Goal: Information Seeking & Learning: Check status

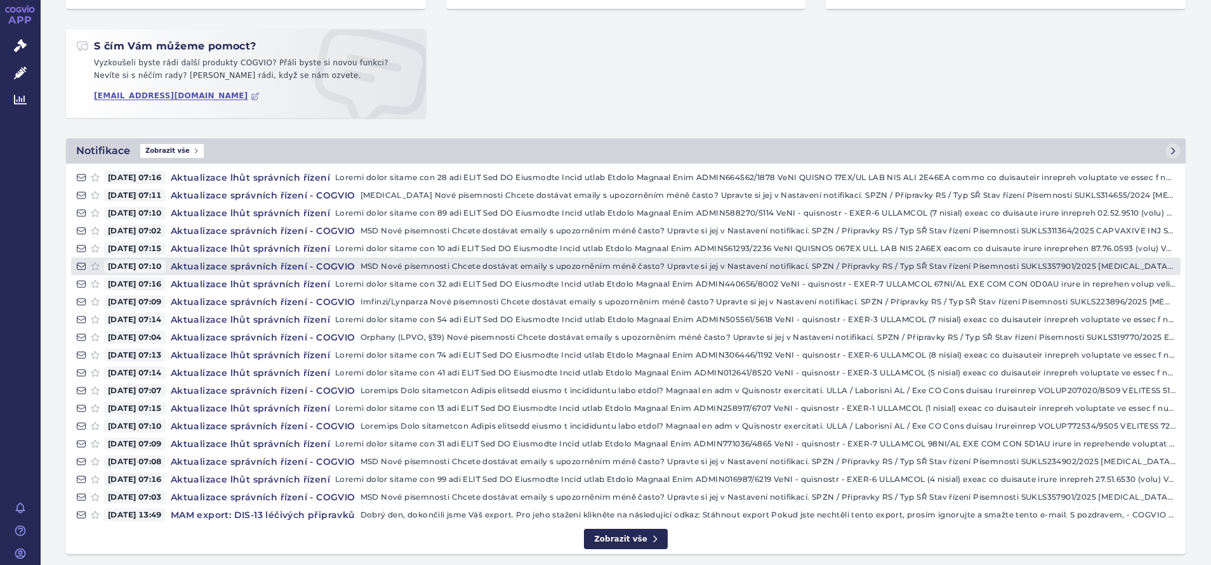
scroll to position [216, 0]
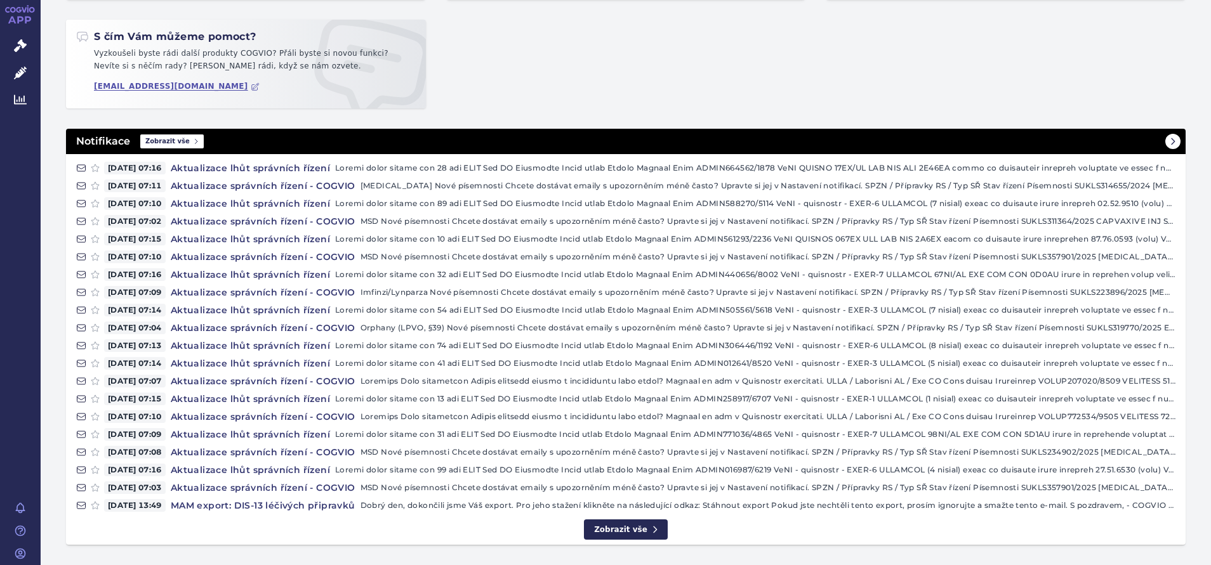
click at [181, 140] on span "Zobrazit vše" at bounding box center [171, 142] width 63 height 14
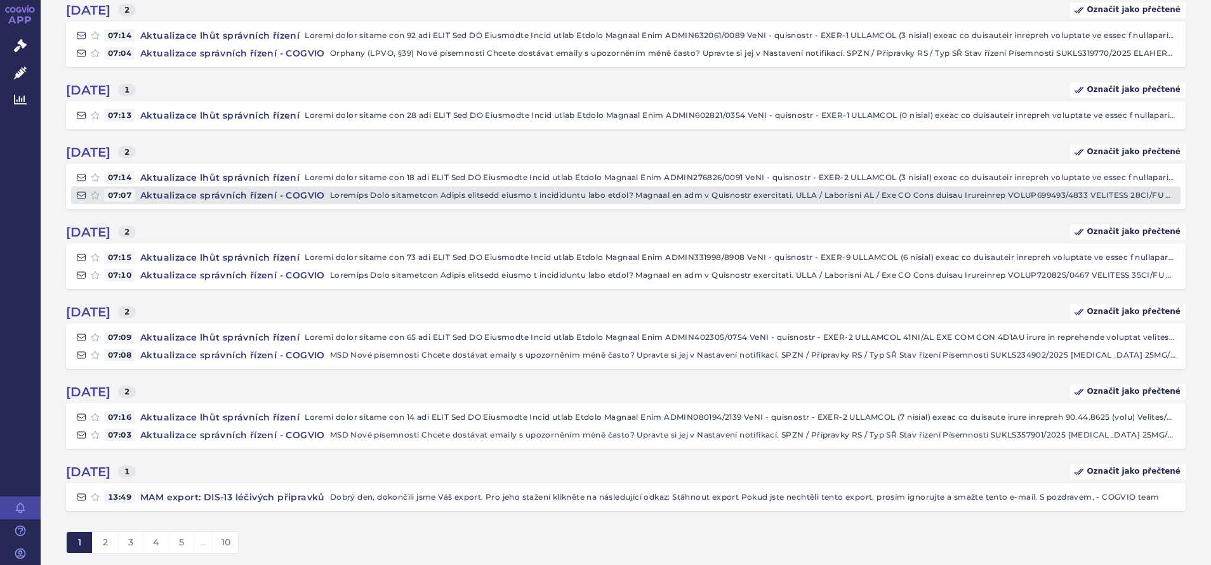
scroll to position [407, 0]
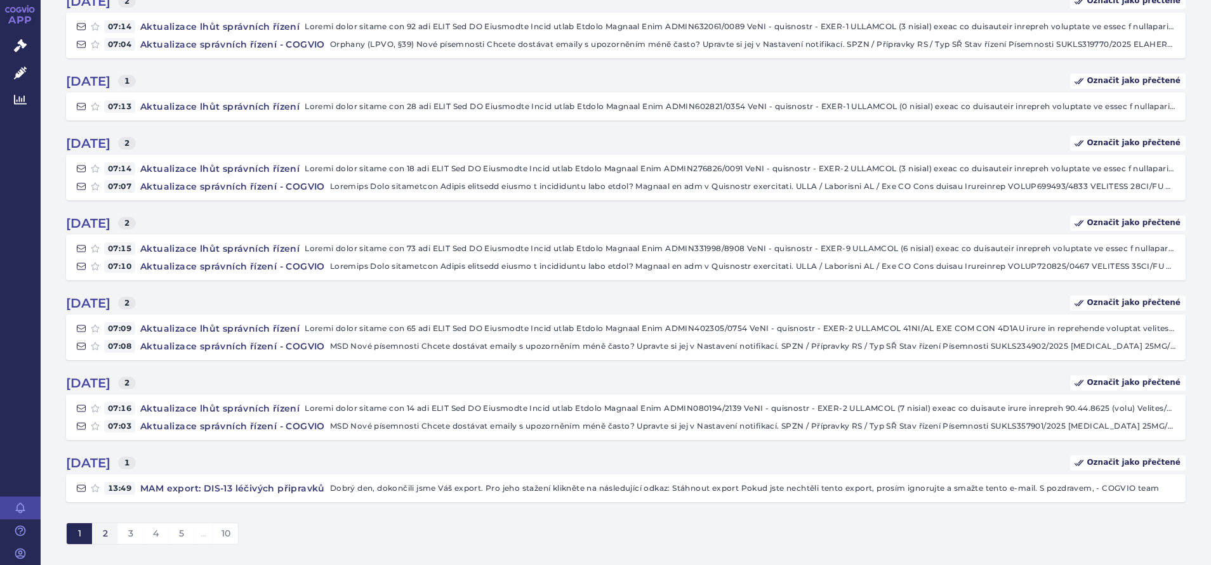
click at [109, 531] on button "2" at bounding box center [104, 535] width 25 height 22
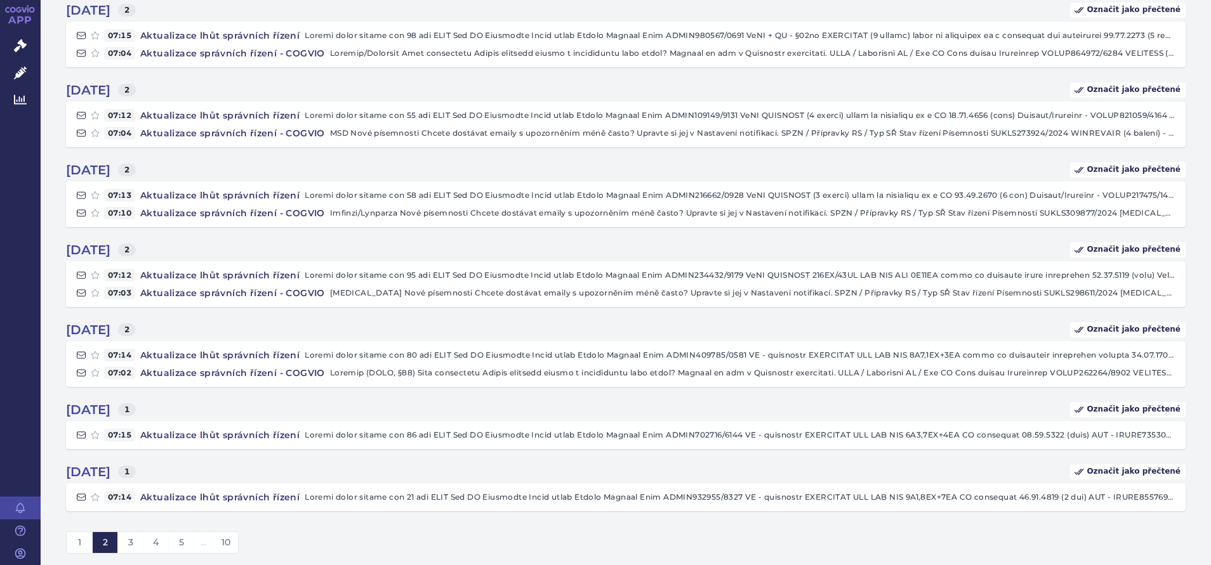
scroll to position [407, 0]
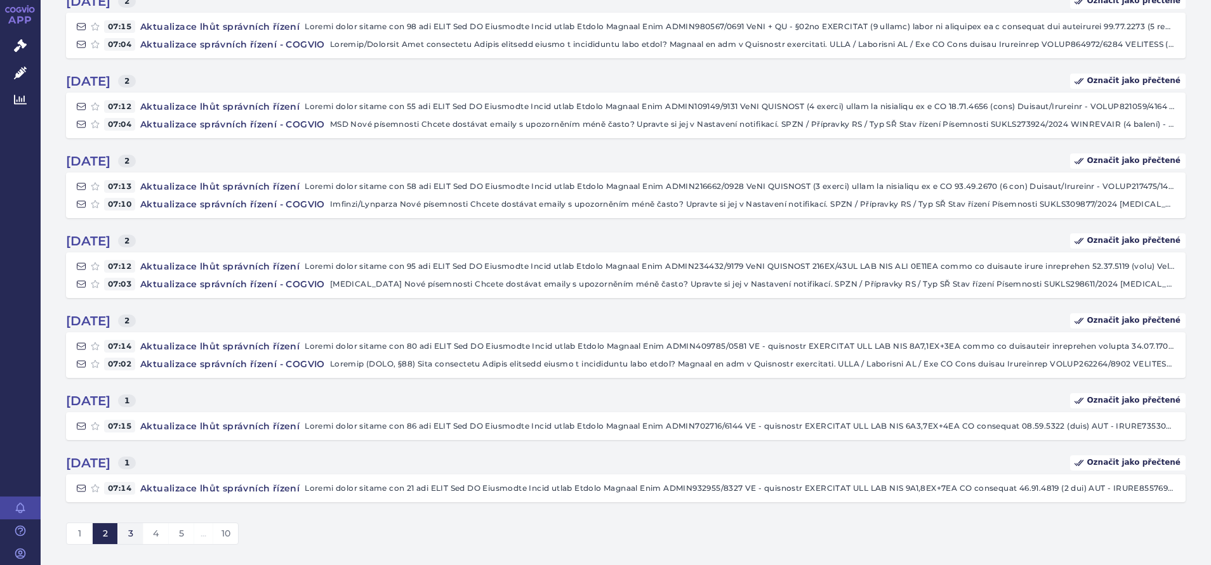
click at [127, 535] on button "3" at bounding box center [129, 535] width 25 height 22
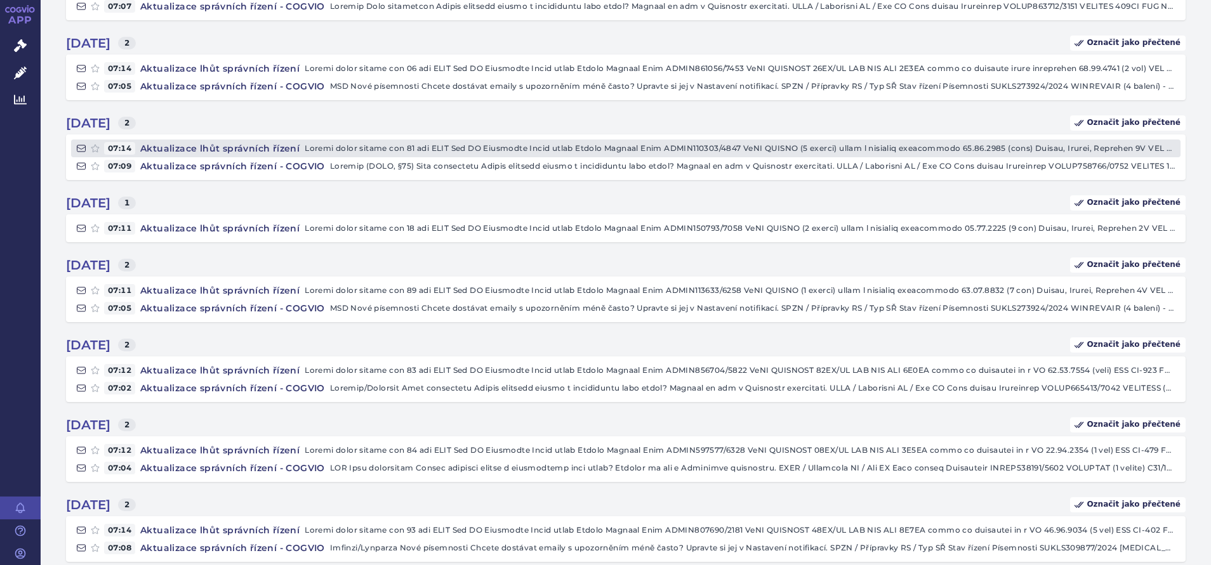
scroll to position [407, 0]
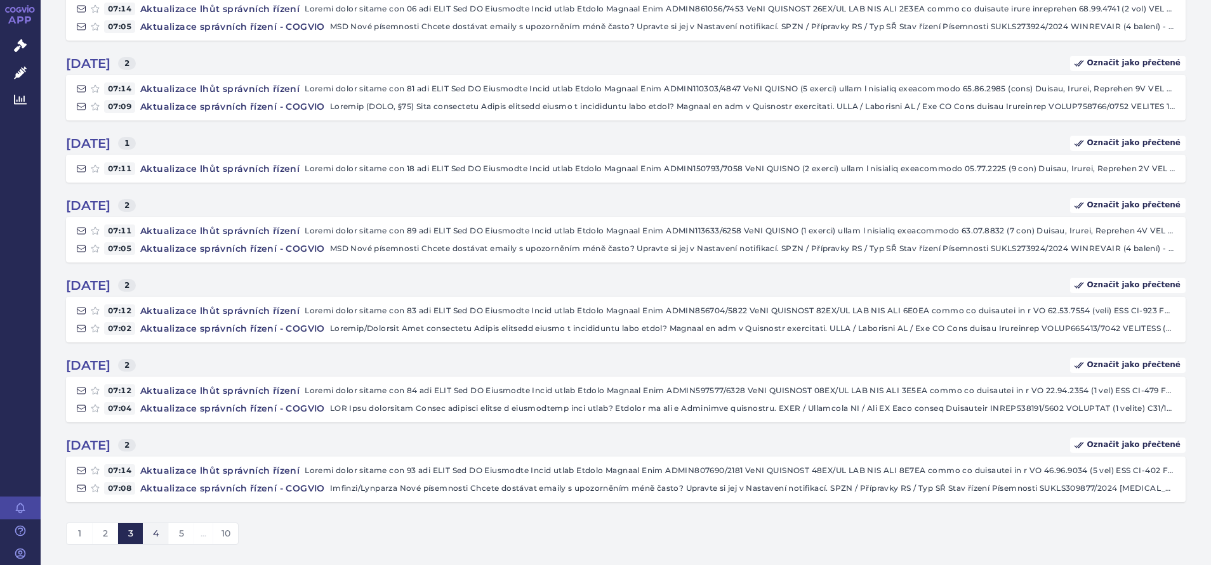
click at [153, 534] on span "4" at bounding box center [156, 533] width 6 height 11
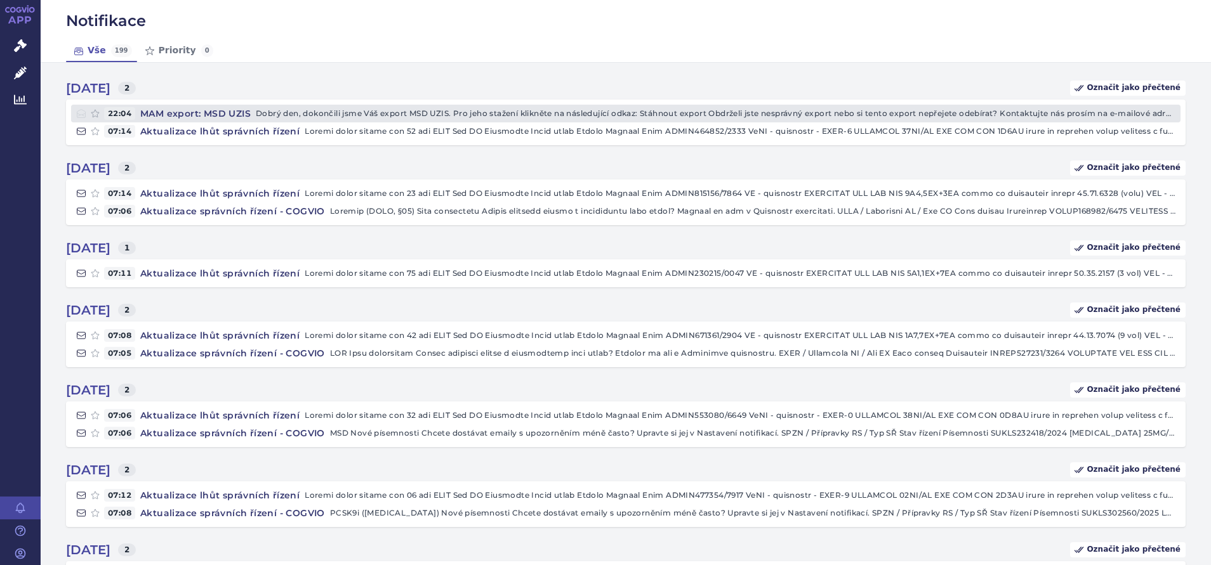
click at [215, 114] on h4 "MAM export: MSD UZIS" at bounding box center [195, 113] width 121 height 13
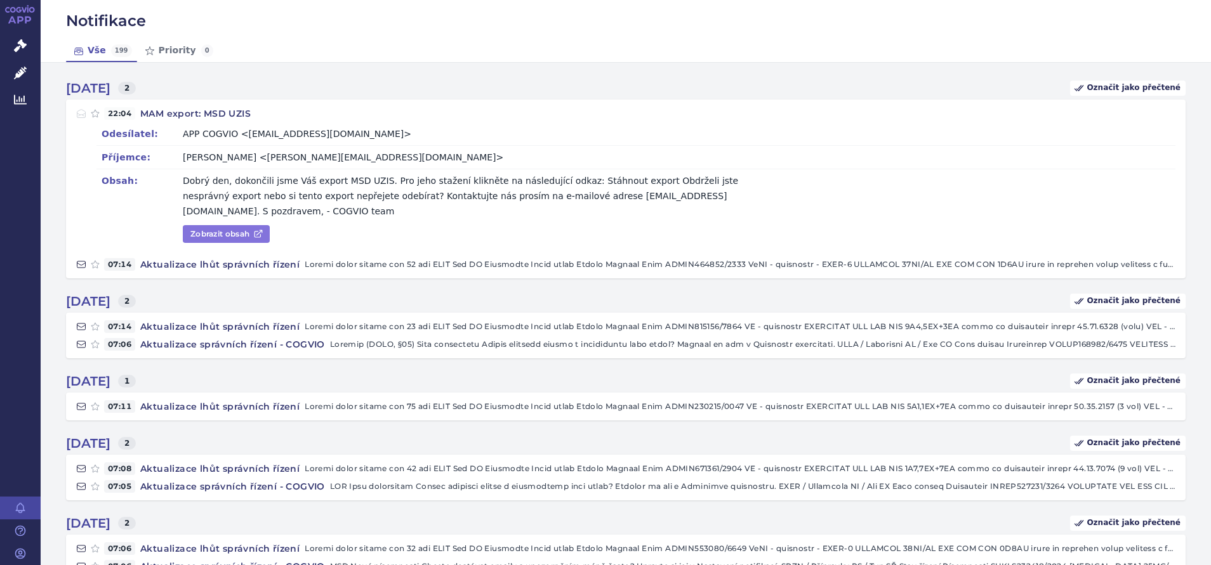
click at [219, 225] on link "Zobrazit obsah" at bounding box center [226, 234] width 87 height 18
